Goal: Check status: Check status

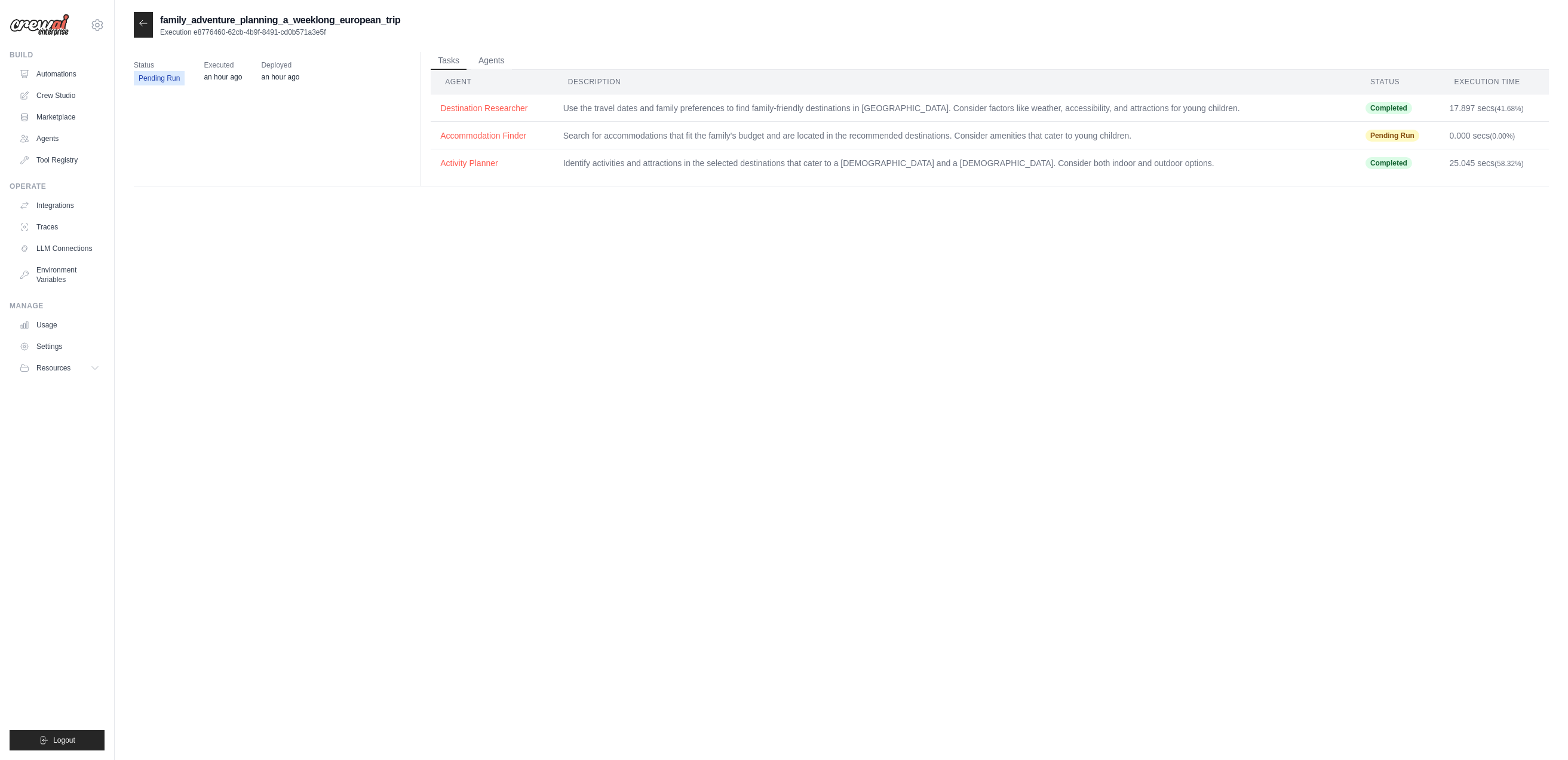
click at [146, 25] on icon at bounding box center [143, 23] width 10 height 10
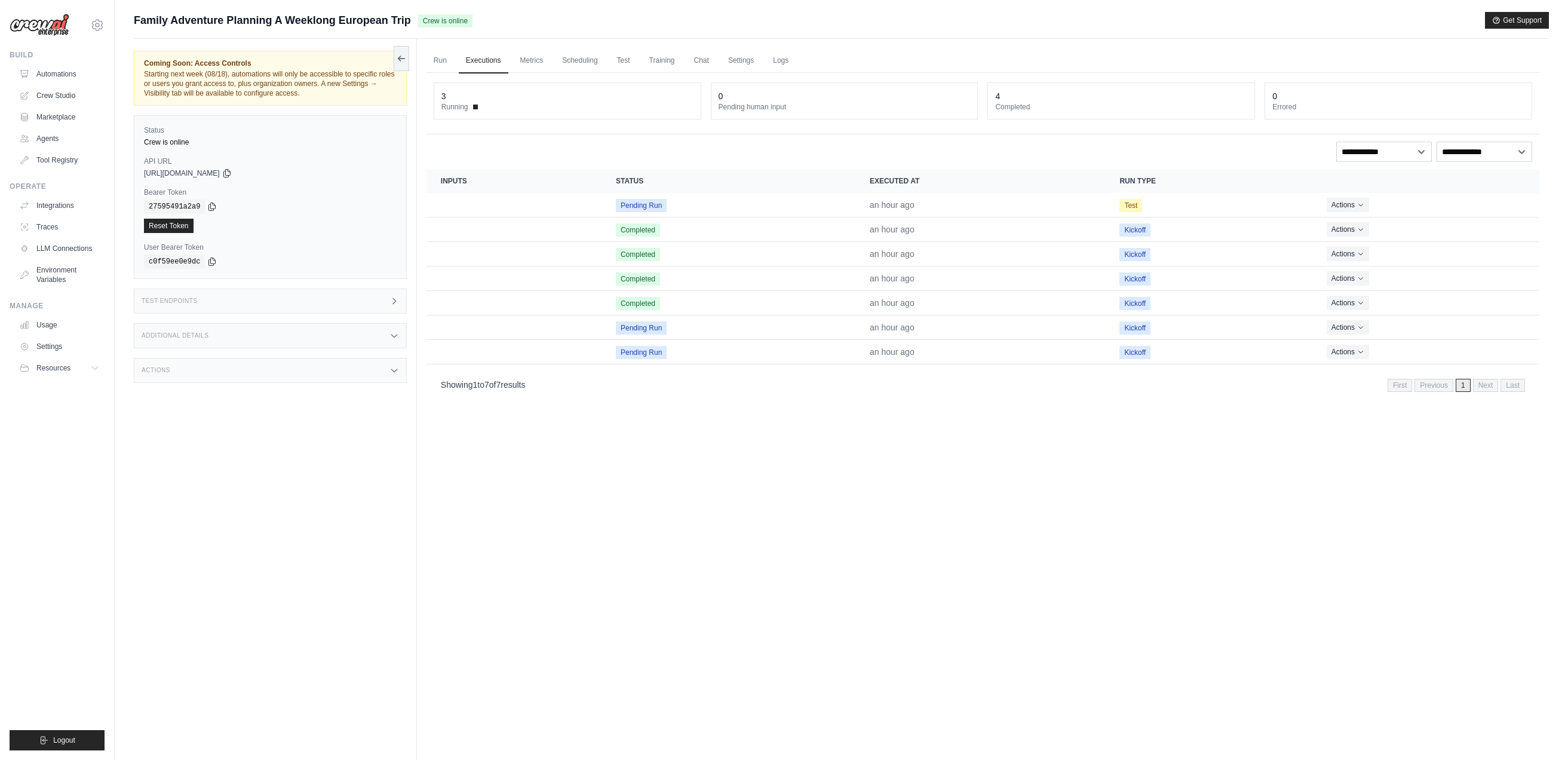
click at [662, 22] on div "Family Adventure Planning A Weeklong European Trip Crew is online Get Support" at bounding box center [841, 20] width 1415 height 16
click at [624, 23] on div "Family Adventure Planning A Weeklong European Trip Crew is online Get Support" at bounding box center [841, 20] width 1415 height 16
click at [1363, 323] on button "Actions" at bounding box center [1348, 326] width 42 height 14
click at [1475, 345] on link "View Details" at bounding box center [1486, 349] width 77 height 19
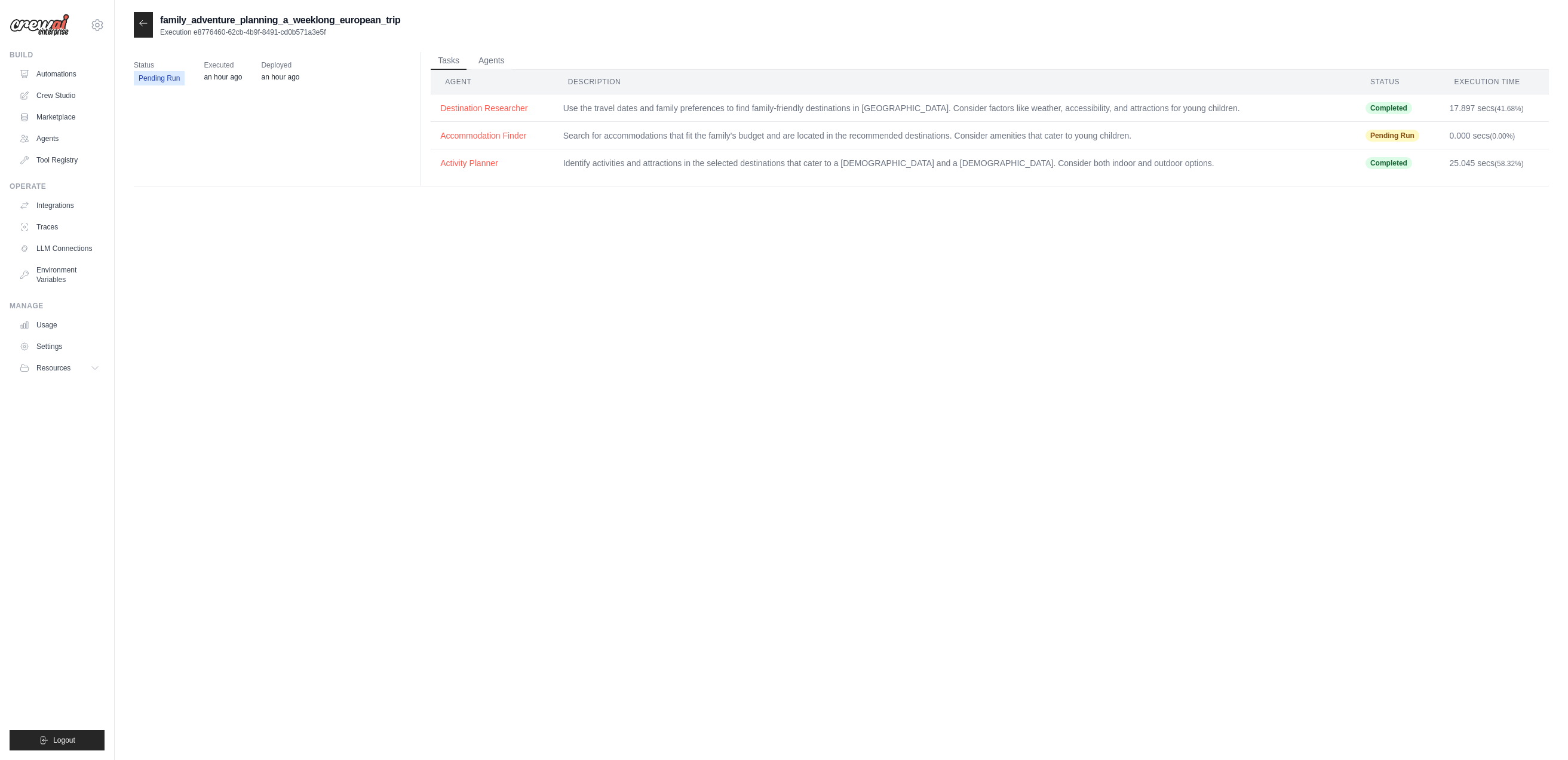
click at [147, 24] on icon at bounding box center [143, 23] width 10 height 10
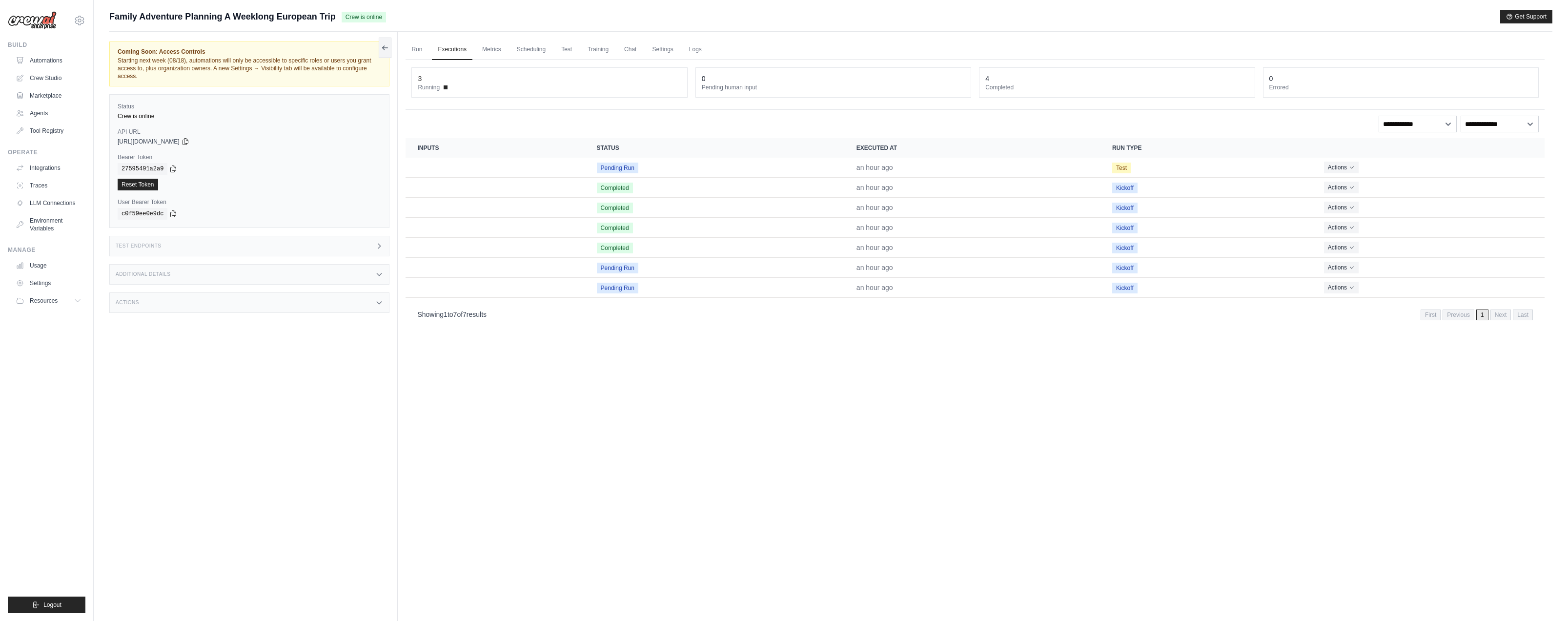
click at [512, 15] on div "Family Adventure Planning A Weeklong European Trip Crew is online Get Support" at bounding box center [831, 16] width 1443 height 13
